Goal: Information Seeking & Learning: Learn about a topic

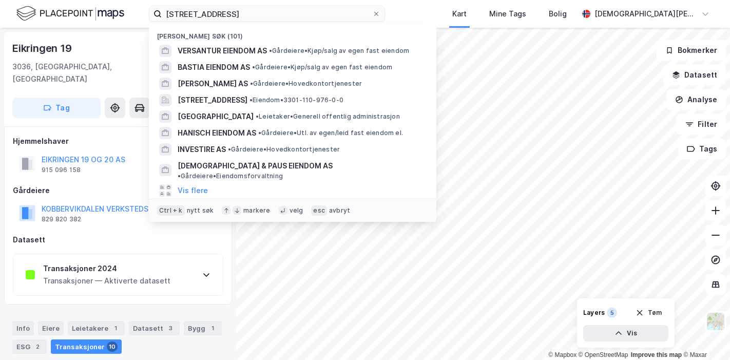
click at [208, 13] on input "[STREET_ADDRESS]" at bounding box center [267, 13] width 210 height 15
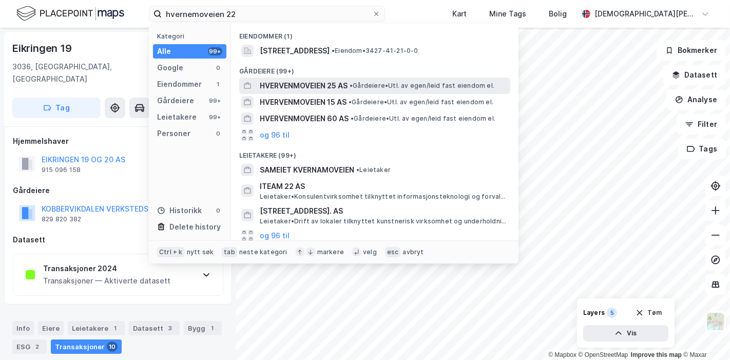
type input "hvernemoveien 22"
click at [321, 86] on span "HVERVENMOVEIEN 25 AS" at bounding box center [304, 86] width 88 height 12
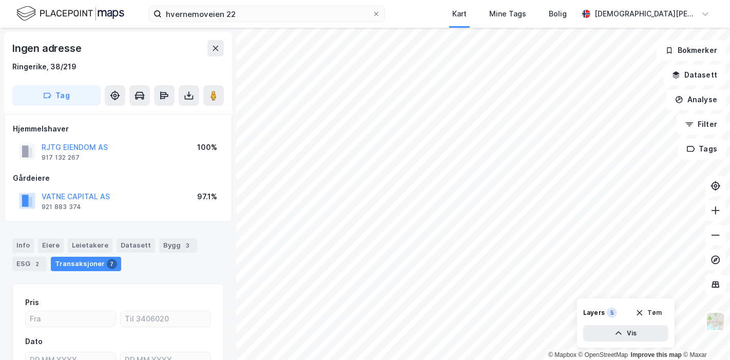
scroll to position [57, 0]
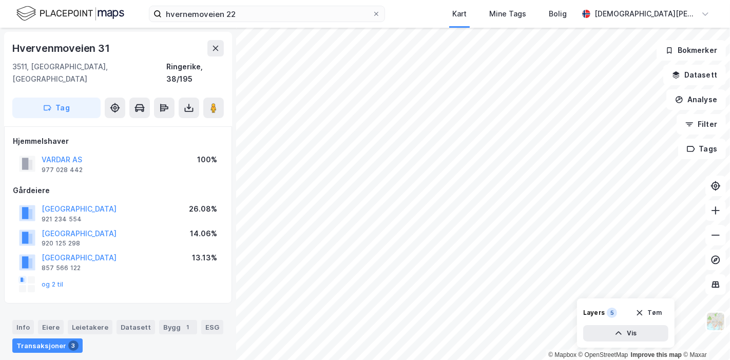
scroll to position [57, 0]
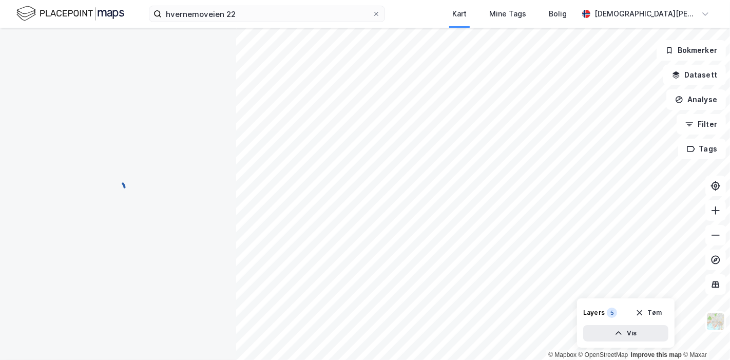
scroll to position [57, 0]
